Goal: Use online tool/utility: Utilize a website feature to perform a specific function

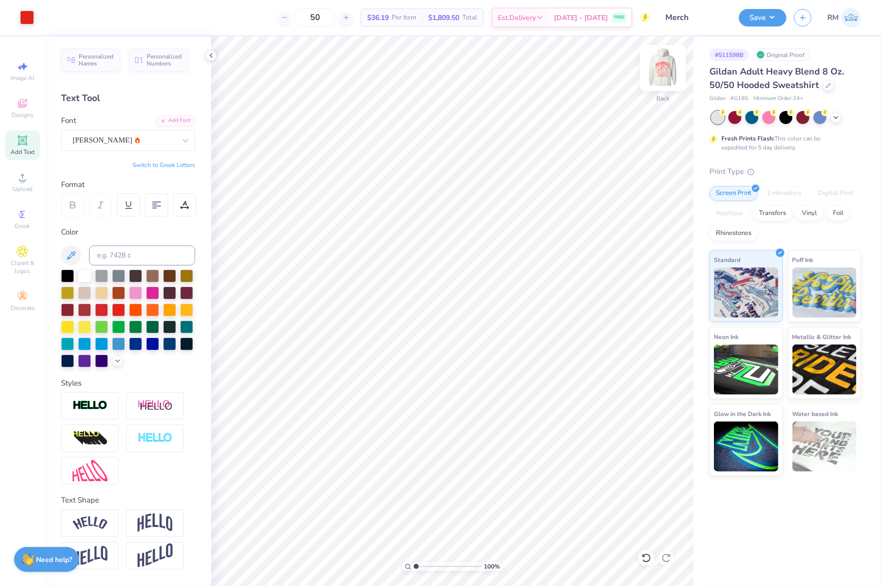
click at [664, 61] on img at bounding box center [663, 68] width 40 height 40
click at [24, 17] on div at bounding box center [27, 17] width 14 height 14
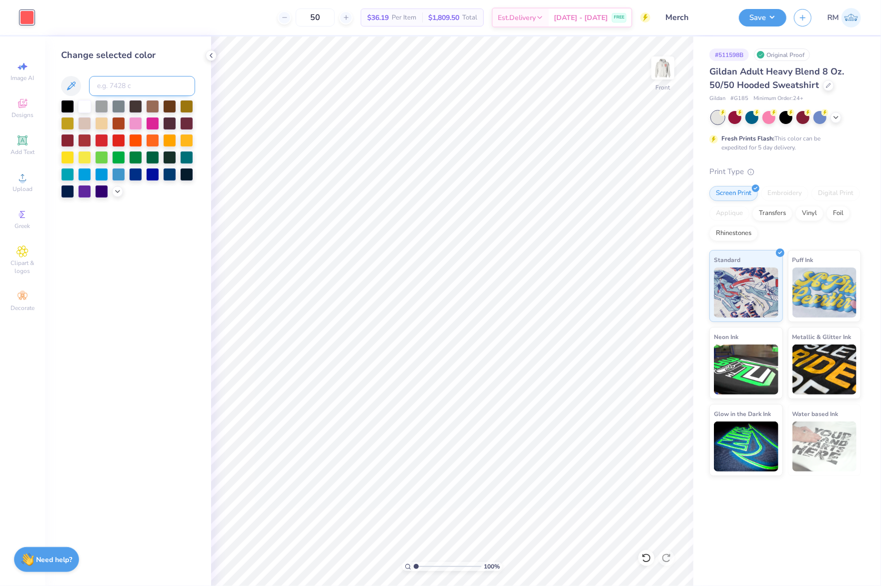
click at [141, 89] on input at bounding box center [142, 86] width 106 height 20
type input "485"
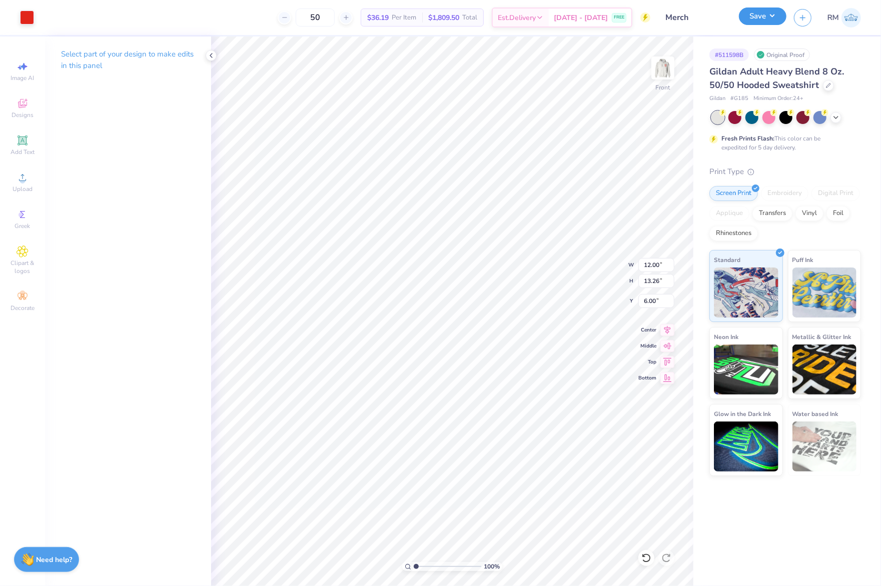
click at [761, 16] on button "Save" at bounding box center [763, 17] width 48 height 18
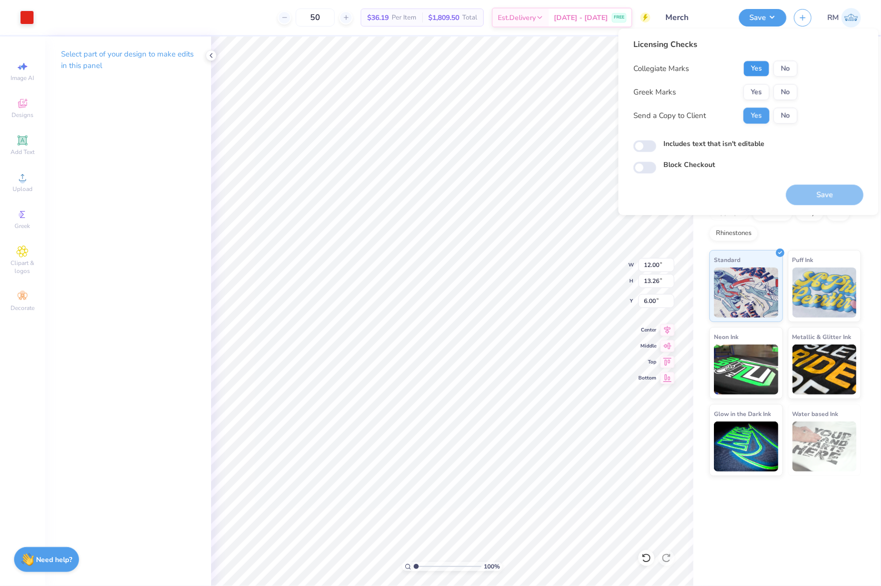
click at [759, 65] on button "Yes" at bounding box center [756, 69] width 26 height 16
click at [791, 88] on button "No" at bounding box center [785, 92] width 24 height 16
click at [831, 189] on button "Save" at bounding box center [825, 195] width 78 height 21
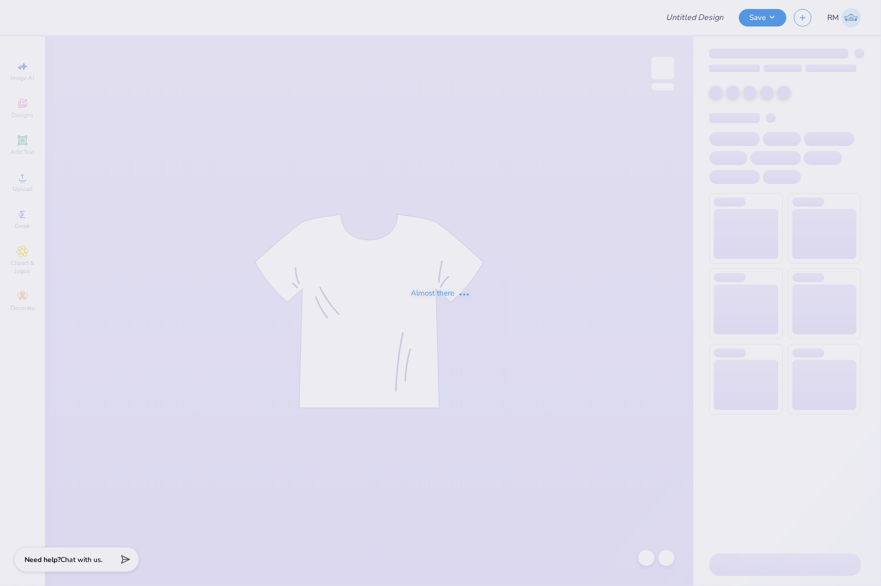
type input "Merch"
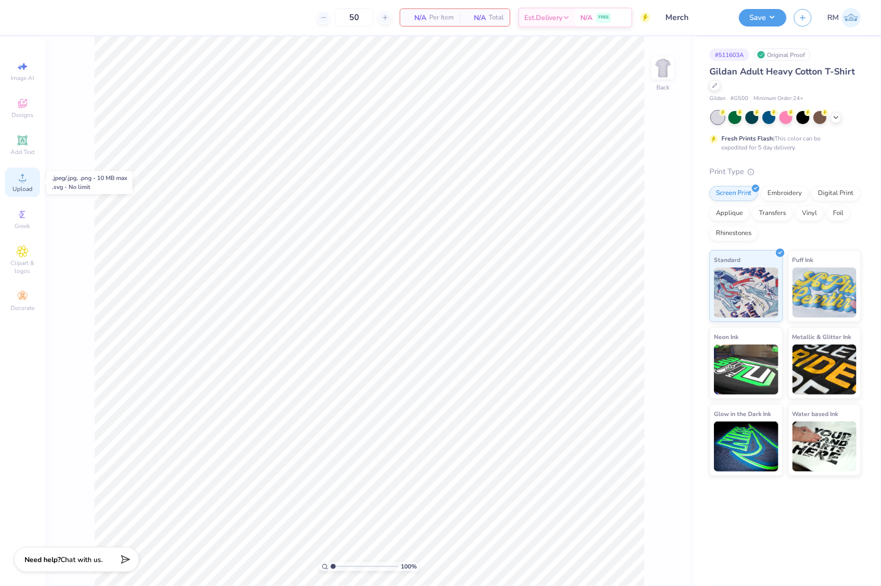
click at [31, 181] on div "Upload" at bounding box center [22, 183] width 35 height 30
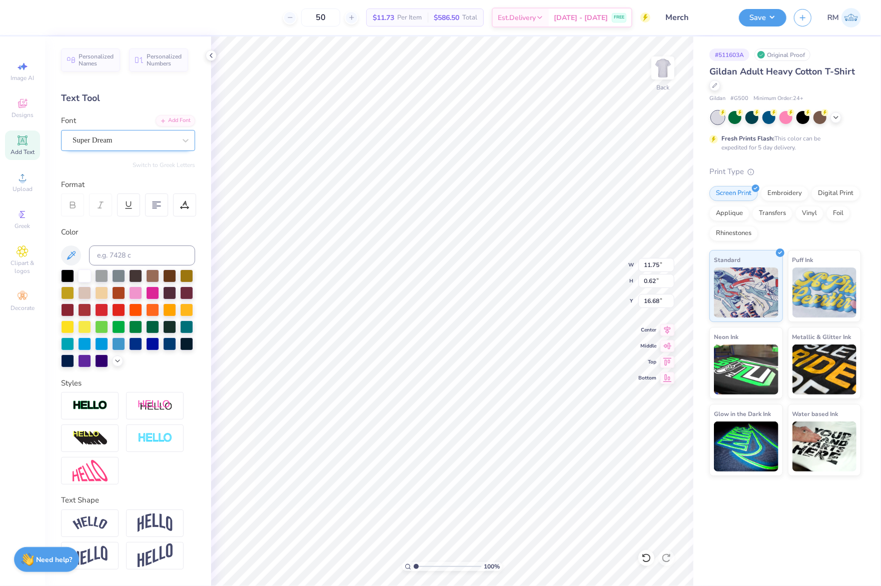
click at [145, 143] on div "Super Dream" at bounding box center [124, 141] width 105 height 16
type input "a"
drag, startPoint x: 145, startPoint y: 143, endPoint x: 14, endPoint y: 149, distance: 130.7
click at [14, 149] on div "50 $11.73 Per Item $586.50 Total Est. Delivery [DATE] - [DATE] FREE Design Titl…" at bounding box center [440, 293] width 881 height 586
click at [94, 144] on span "Super Dream" at bounding box center [93, 141] width 40 height 12
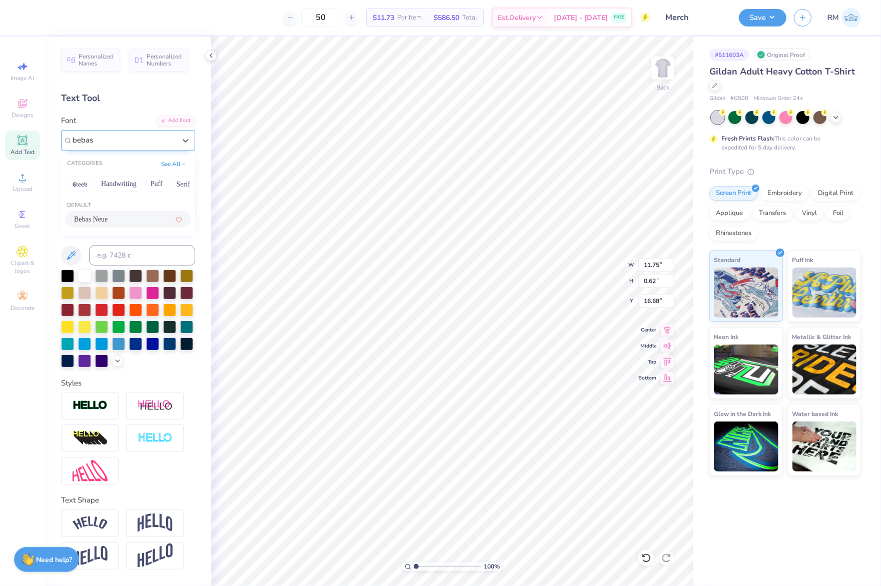
click at [129, 221] on div "Bebas Neue" at bounding box center [128, 219] width 108 height 11
type input "bebas"
type input "7.29"
type input "0.56"
type input "16.76"
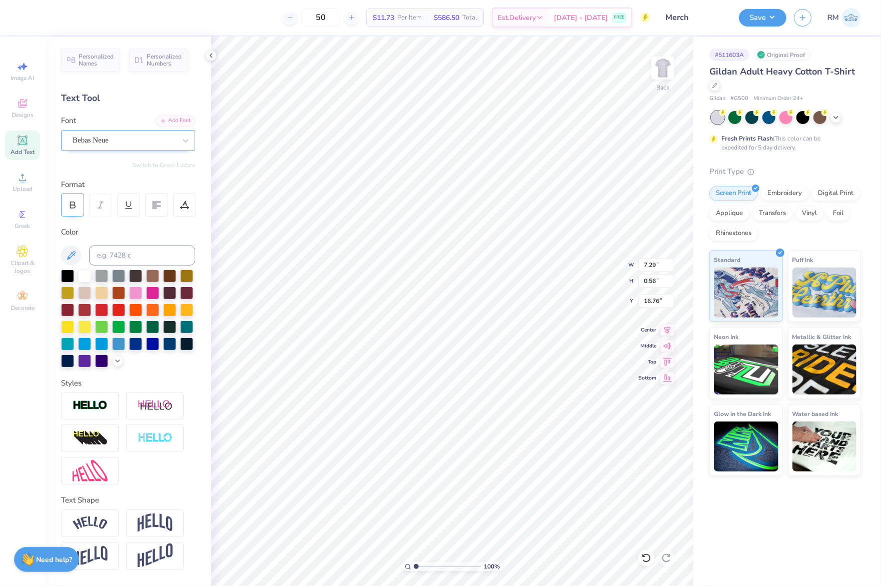
click at [77, 204] on div at bounding box center [72, 205] width 23 height 23
type input "7.43"
type input "16.69"
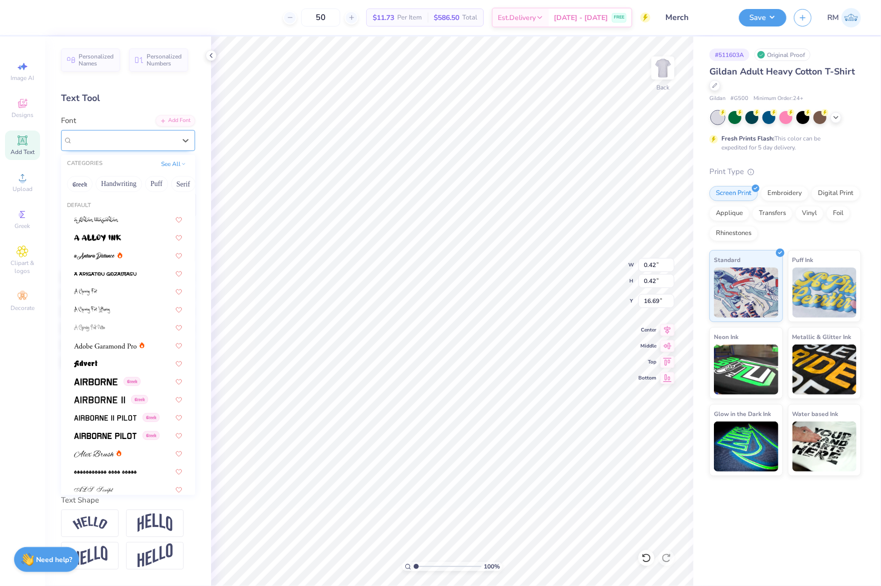
click at [146, 145] on div "Super Dream" at bounding box center [124, 141] width 105 height 16
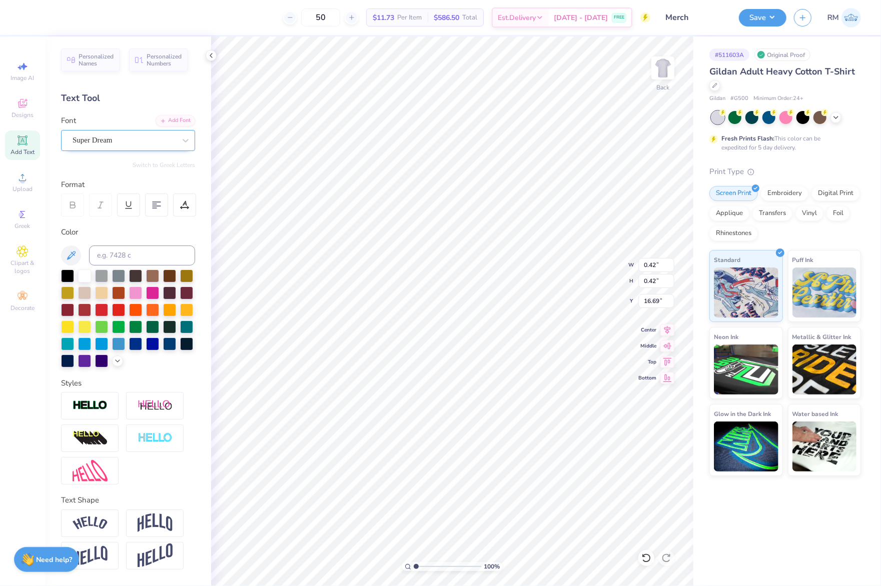
click at [97, 141] on span "Super Dream" at bounding box center [93, 141] width 40 height 12
click at [117, 219] on div "Bebas Neue" at bounding box center [128, 219] width 108 height 11
type input "bebas"
type input "0.37"
type input "0.38"
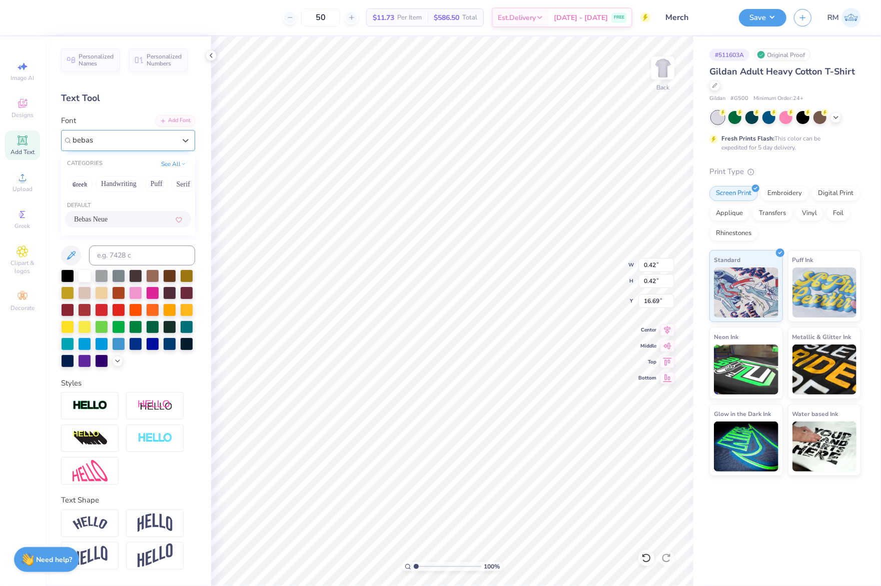
type input "16.75"
drag, startPoint x: 416, startPoint y: 566, endPoint x: 440, endPoint y: 568, distance: 24.1
type input "4.56"
click at [440, 568] on input "range" at bounding box center [448, 566] width 68 height 9
type input "16.69"
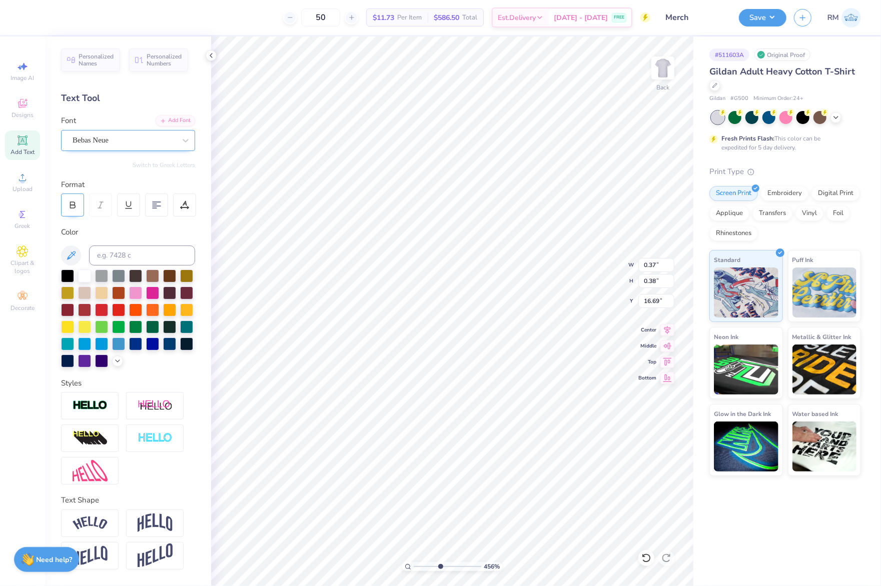
click at [69, 206] on icon at bounding box center [72, 205] width 9 height 9
click at [549, 477] on li "Group" at bounding box center [539, 474] width 79 height 20
click at [670, 324] on icon at bounding box center [667, 329] width 14 height 12
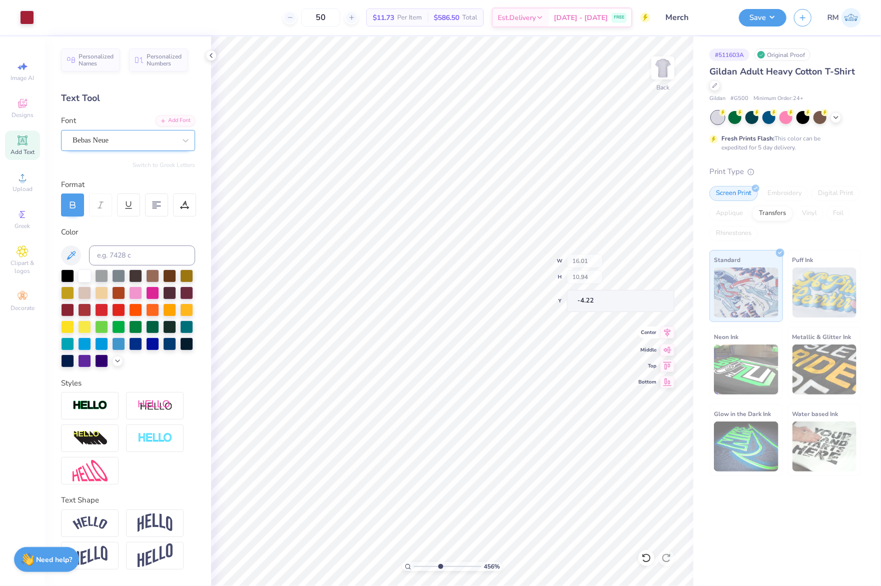
type input "16.01"
type input "10.94"
type input "-4.22"
click at [669, 331] on icon at bounding box center [667, 329] width 14 height 12
click at [671, 344] on icon at bounding box center [667, 345] width 14 height 12
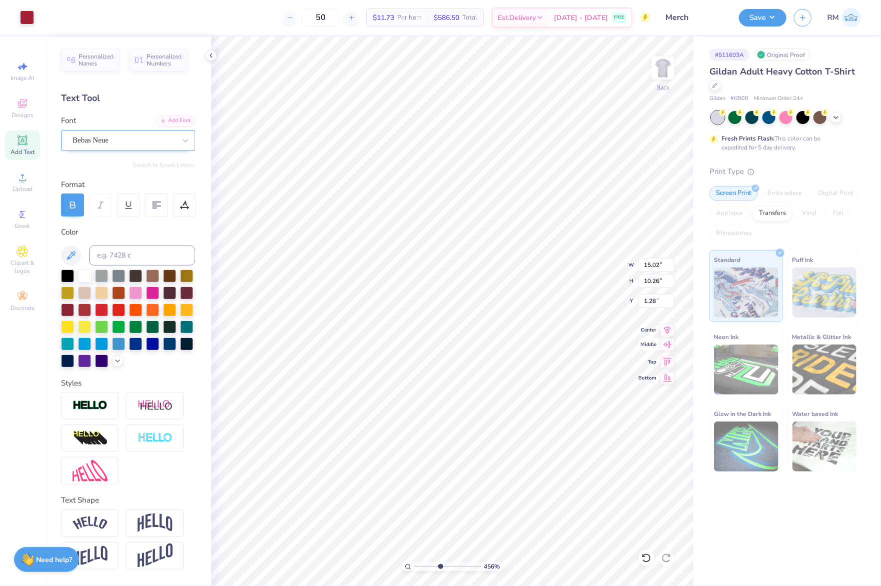
type input "8.12"
click at [669, 330] on icon at bounding box center [667, 329] width 7 height 9
click at [669, 329] on icon at bounding box center [667, 329] width 14 height 12
drag, startPoint x: 441, startPoint y: 564, endPoint x: 405, endPoint y: 567, distance: 36.1
type input "1"
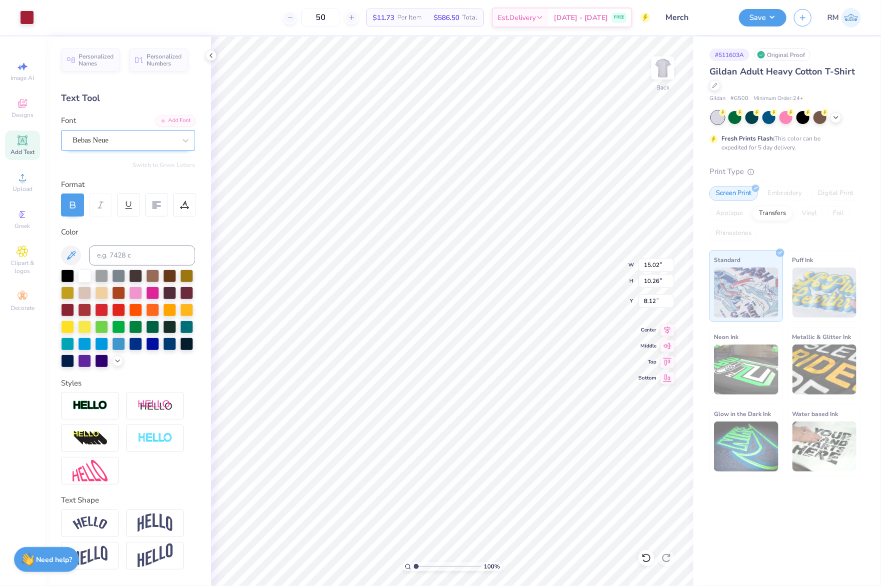
click at [414, 567] on input "range" at bounding box center [448, 566] width 68 height 9
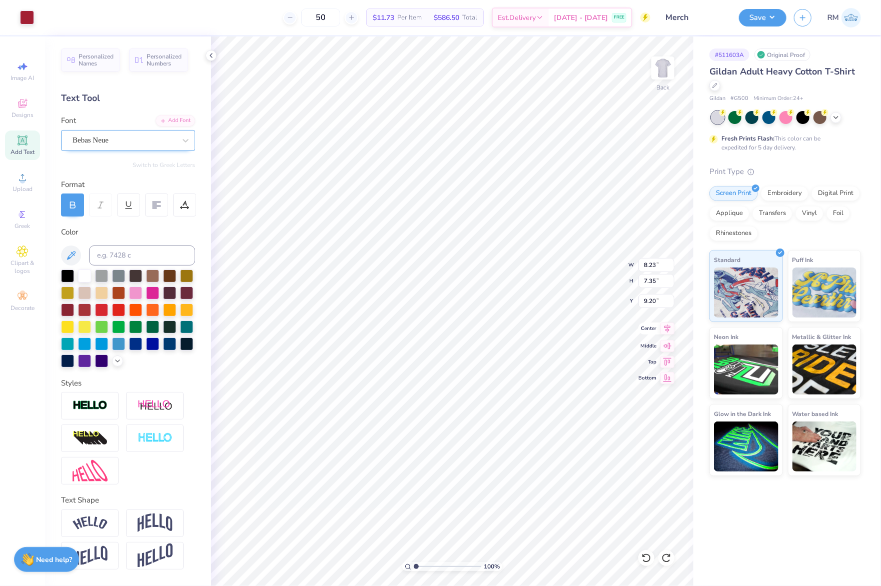
click at [663, 331] on icon at bounding box center [667, 329] width 14 height 12
click at [505, 478] on li "Group" at bounding box center [503, 474] width 79 height 20
click at [666, 329] on icon at bounding box center [667, 329] width 14 height 12
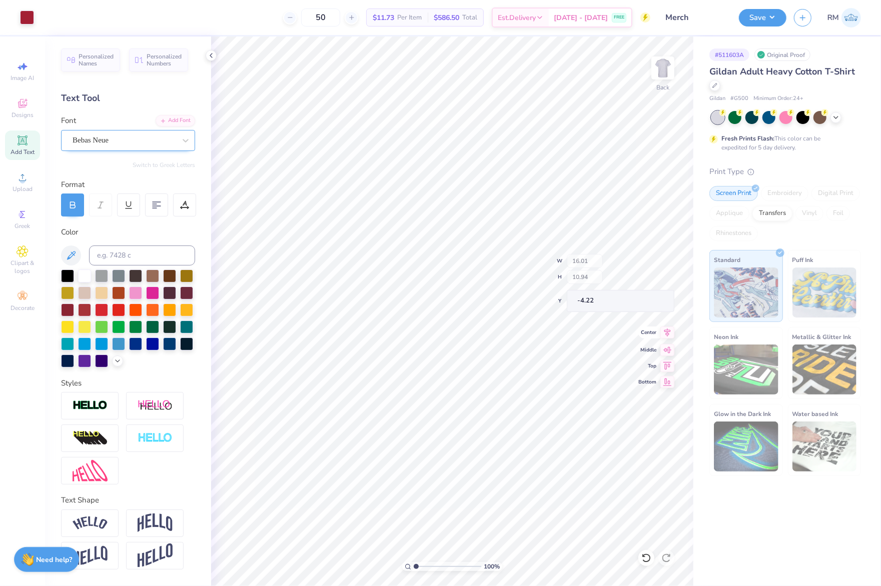
type input "16.01"
type input "10.94"
type input "-4.22"
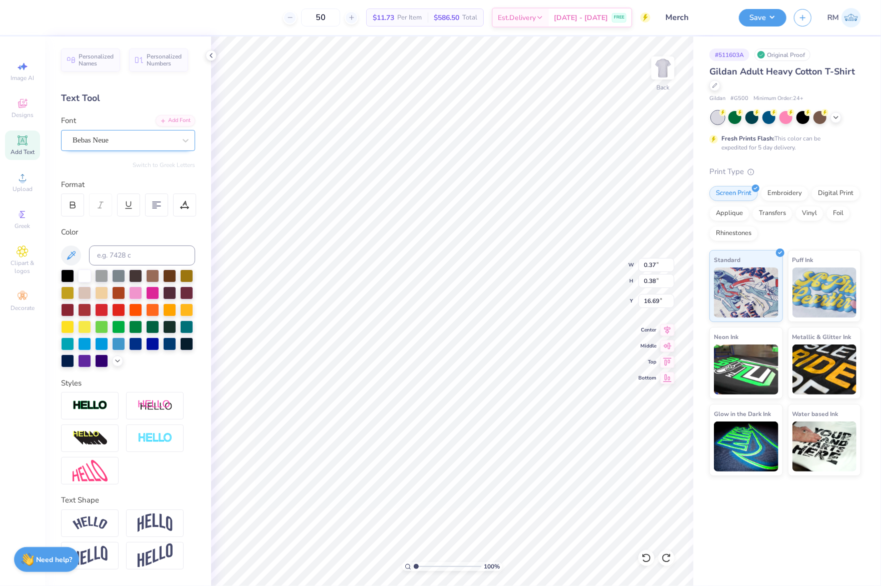
type input "7.80"
type input "0.56"
click at [461, 475] on li "Group" at bounding box center [461, 474] width 79 height 20
click at [672, 328] on icon at bounding box center [667, 329] width 14 height 12
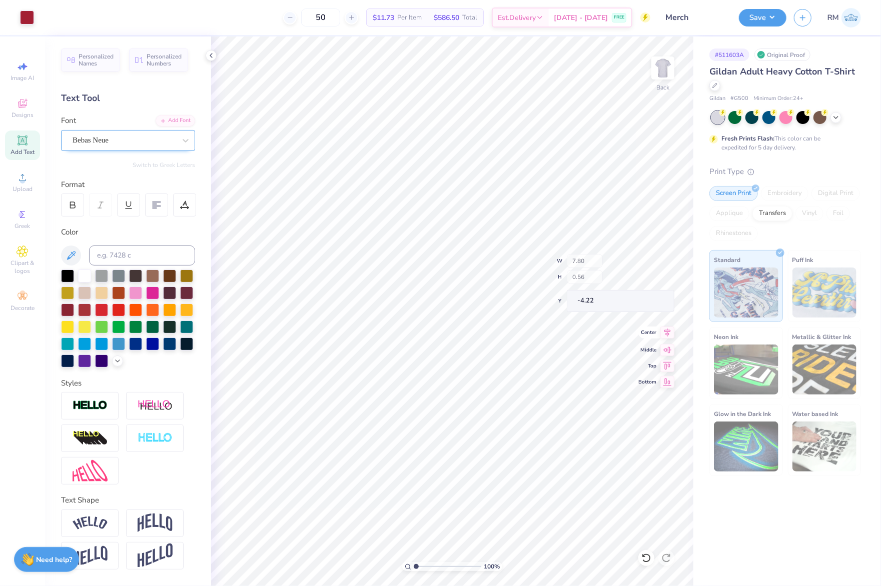
type input "16.01"
type input "10.94"
type input "-4.22"
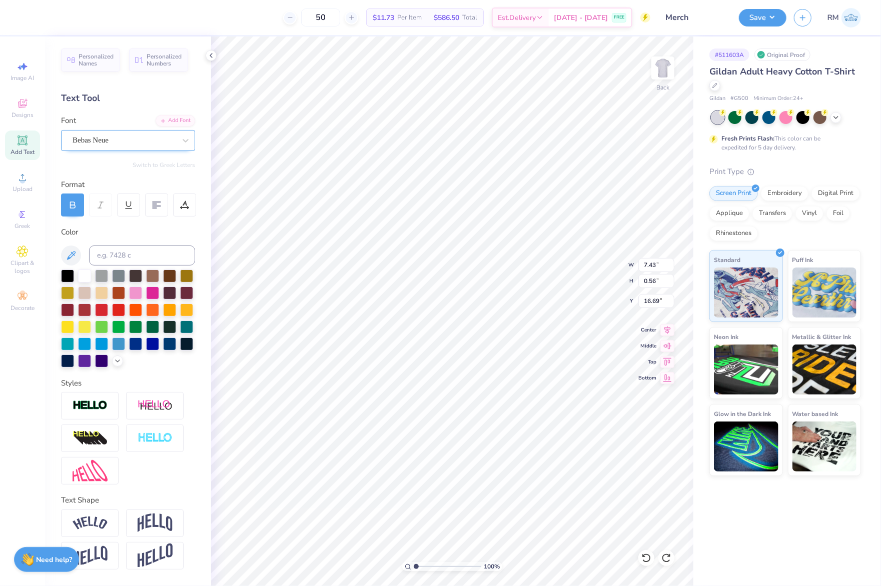
type input "7.80"
click at [501, 469] on li "Group" at bounding box center [497, 474] width 79 height 20
type input "16.89"
click at [649, 267] on input "8.23" at bounding box center [656, 265] width 36 height 14
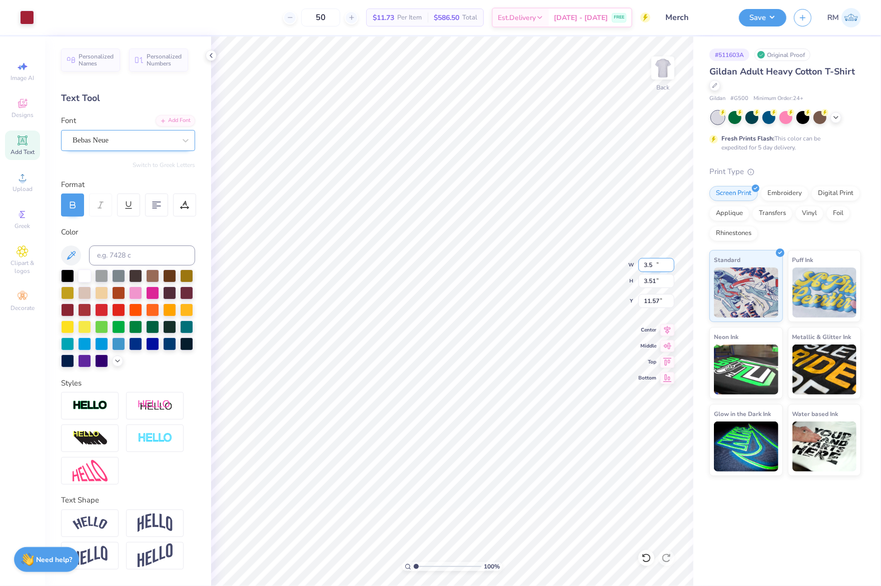
type input "3.50"
type input "3.51"
click at [652, 301] on input "5.19" at bounding box center [656, 301] width 36 height 14
type input "3.00"
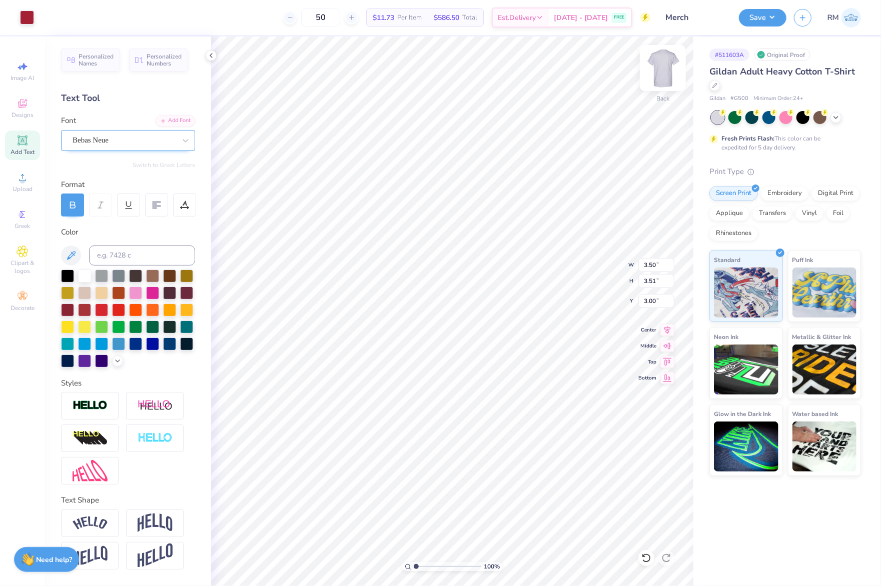
click at [666, 60] on img at bounding box center [663, 68] width 40 height 40
click at [21, 177] on icon at bounding box center [23, 178] width 12 height 12
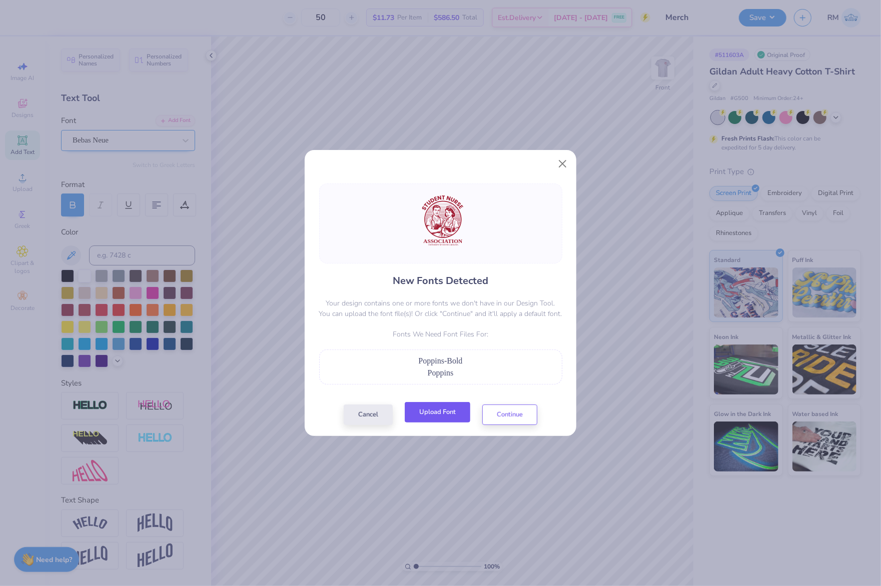
click at [439, 413] on button "Upload Font" at bounding box center [438, 412] width 66 height 21
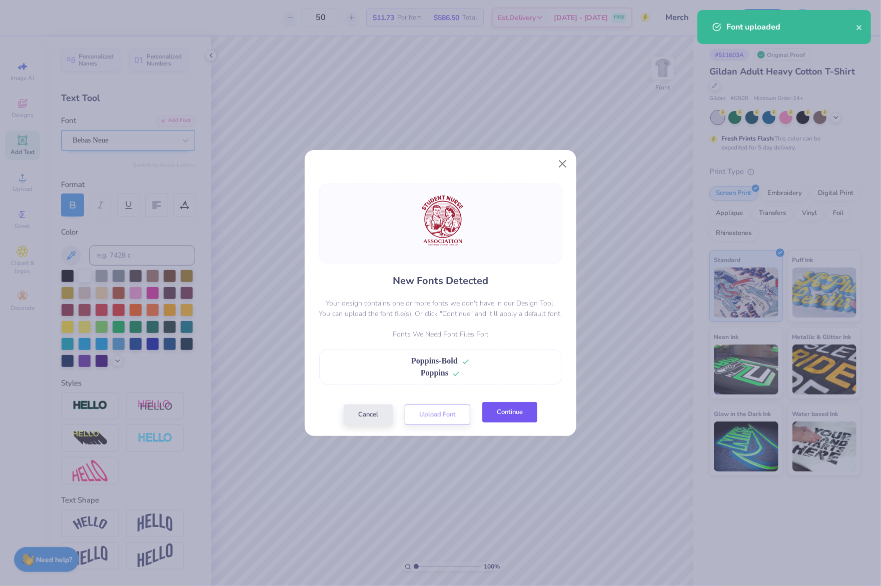
click at [524, 417] on button "Continue" at bounding box center [509, 412] width 55 height 21
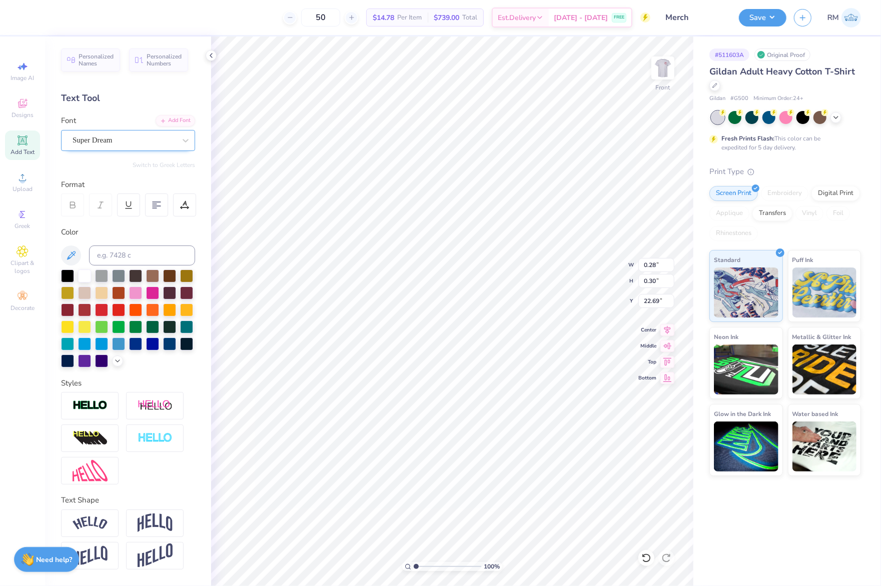
type input "12.33"
type input "1.50"
type input "20.80"
click at [111, 129] on div "Font Super Dream" at bounding box center [128, 133] width 134 height 36
click at [119, 148] on div "Super Dream" at bounding box center [124, 141] width 105 height 16
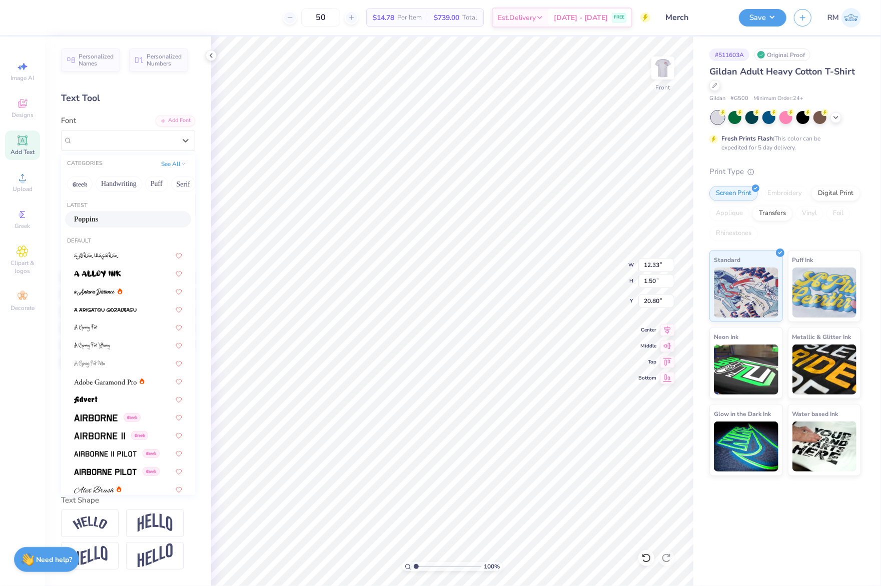
click at [97, 216] on span "Poppins" at bounding box center [86, 219] width 24 height 11
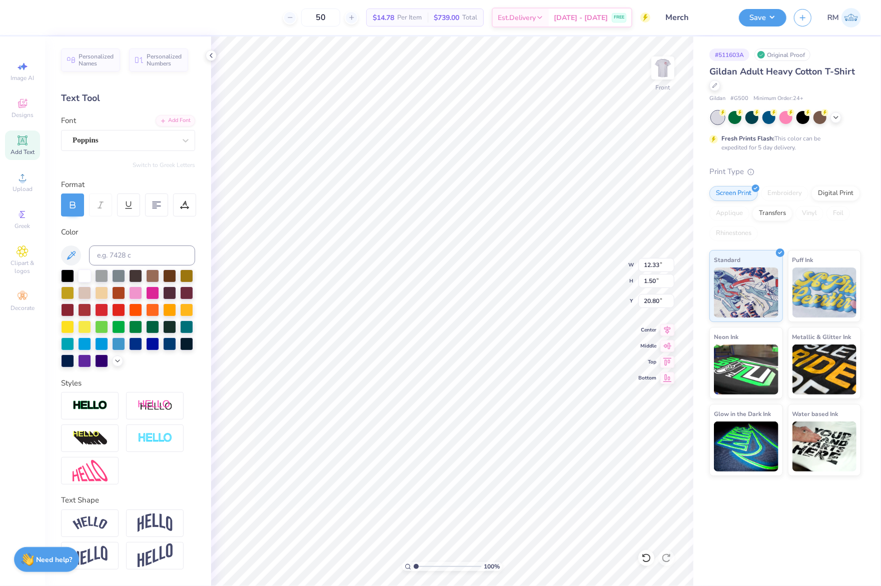
type input "13.76"
type input "1.44"
type input "20.98"
click at [117, 143] on div "Super Dream" at bounding box center [124, 141] width 105 height 16
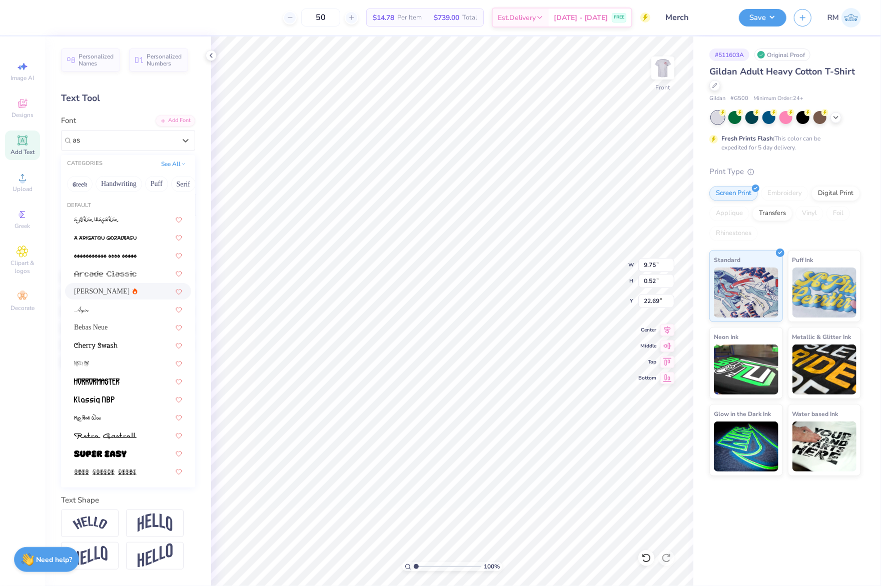
click at [119, 296] on div "[PERSON_NAME]" at bounding box center [128, 291] width 108 height 11
type input "as"
type input "10.13"
type input "0.47"
type input "22.77"
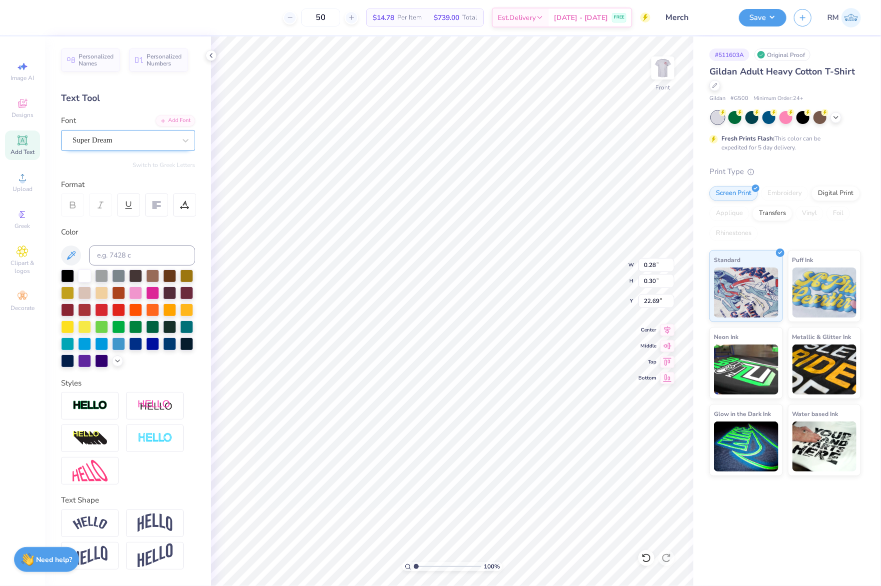
click at [127, 134] on div at bounding box center [124, 141] width 103 height 14
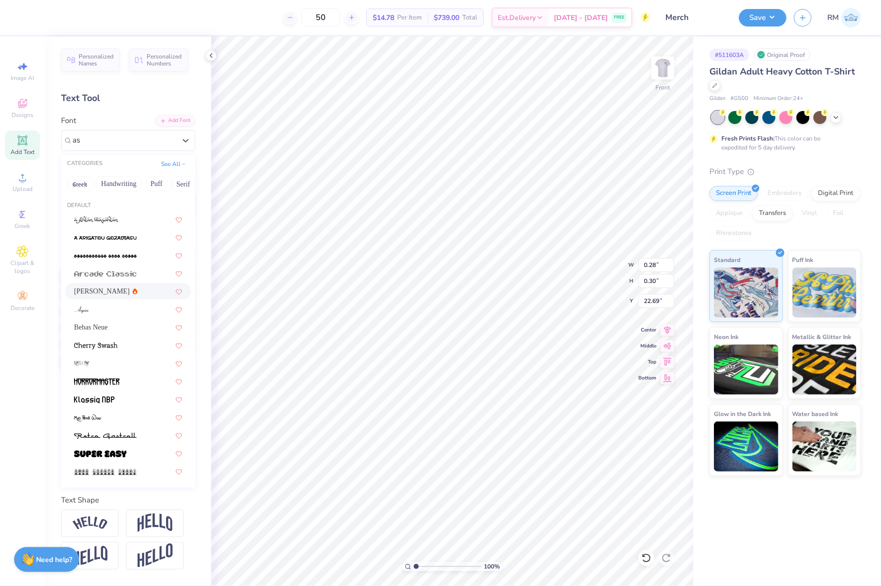
click at [115, 293] on div "[PERSON_NAME]" at bounding box center [128, 291] width 108 height 11
type input "as"
type input "0.26"
type input "0.27"
type input "22.72"
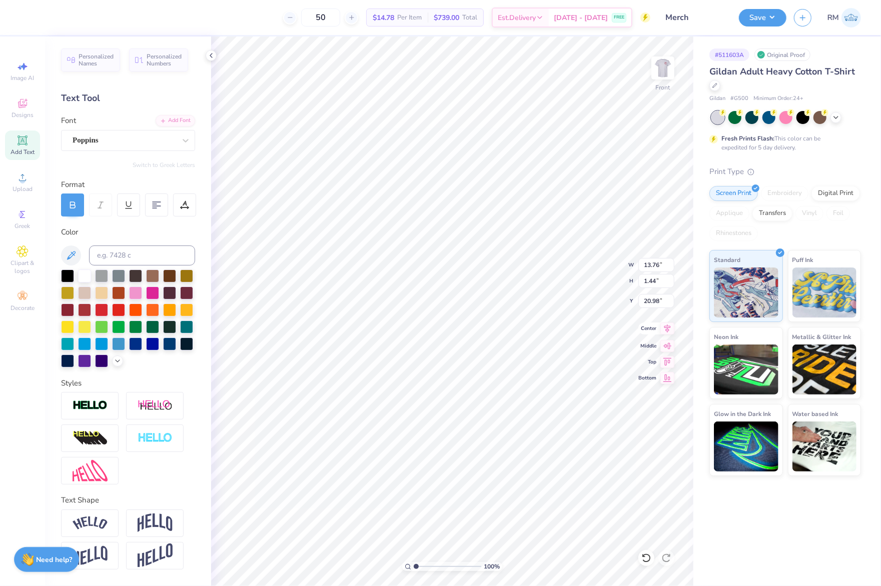
click at [670, 328] on icon at bounding box center [667, 329] width 7 height 9
click at [660, 268] on input "14.65" at bounding box center [656, 265] width 36 height 14
click at [655, 304] on input "5.31" at bounding box center [656, 301] width 36 height 14
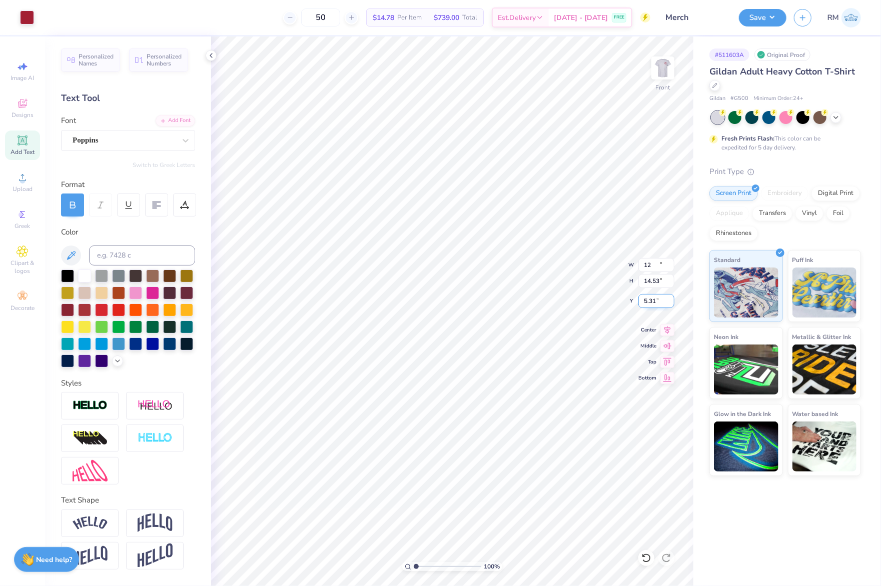
type input "12.00"
type input "14.53"
click at [655, 304] on input "6.92" at bounding box center [656, 301] width 36 height 14
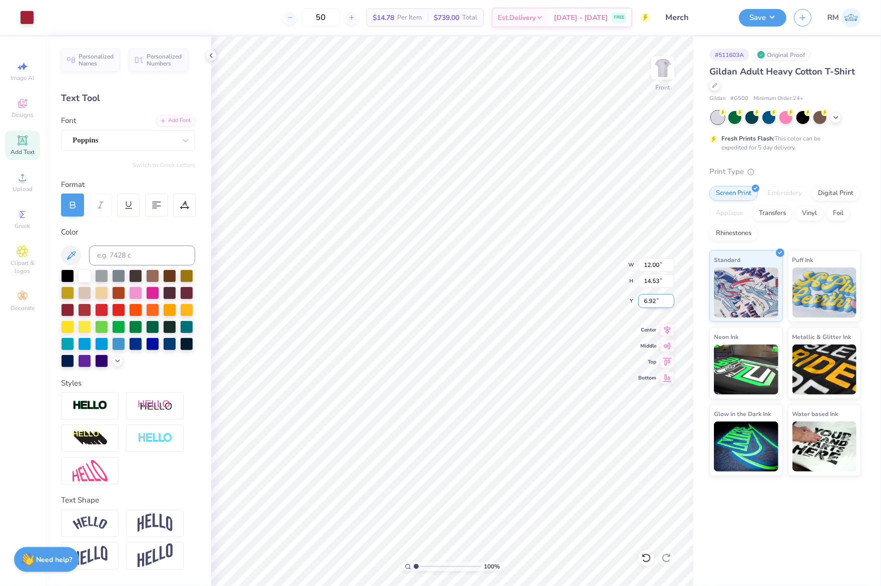
click at [655, 304] on input "6.92" at bounding box center [656, 301] width 36 height 14
type input "3.00"
click at [758, 20] on button "Save" at bounding box center [763, 17] width 48 height 18
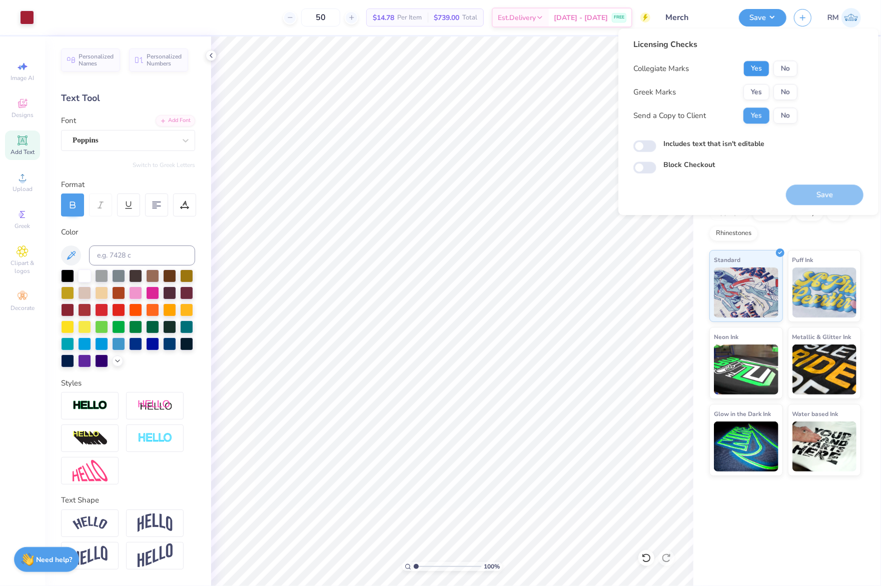
click at [763, 69] on button "Yes" at bounding box center [756, 69] width 26 height 16
click at [783, 91] on button "No" at bounding box center [785, 92] width 24 height 16
click at [821, 192] on button "Save" at bounding box center [825, 195] width 78 height 21
